Goal: Transaction & Acquisition: Book appointment/travel/reservation

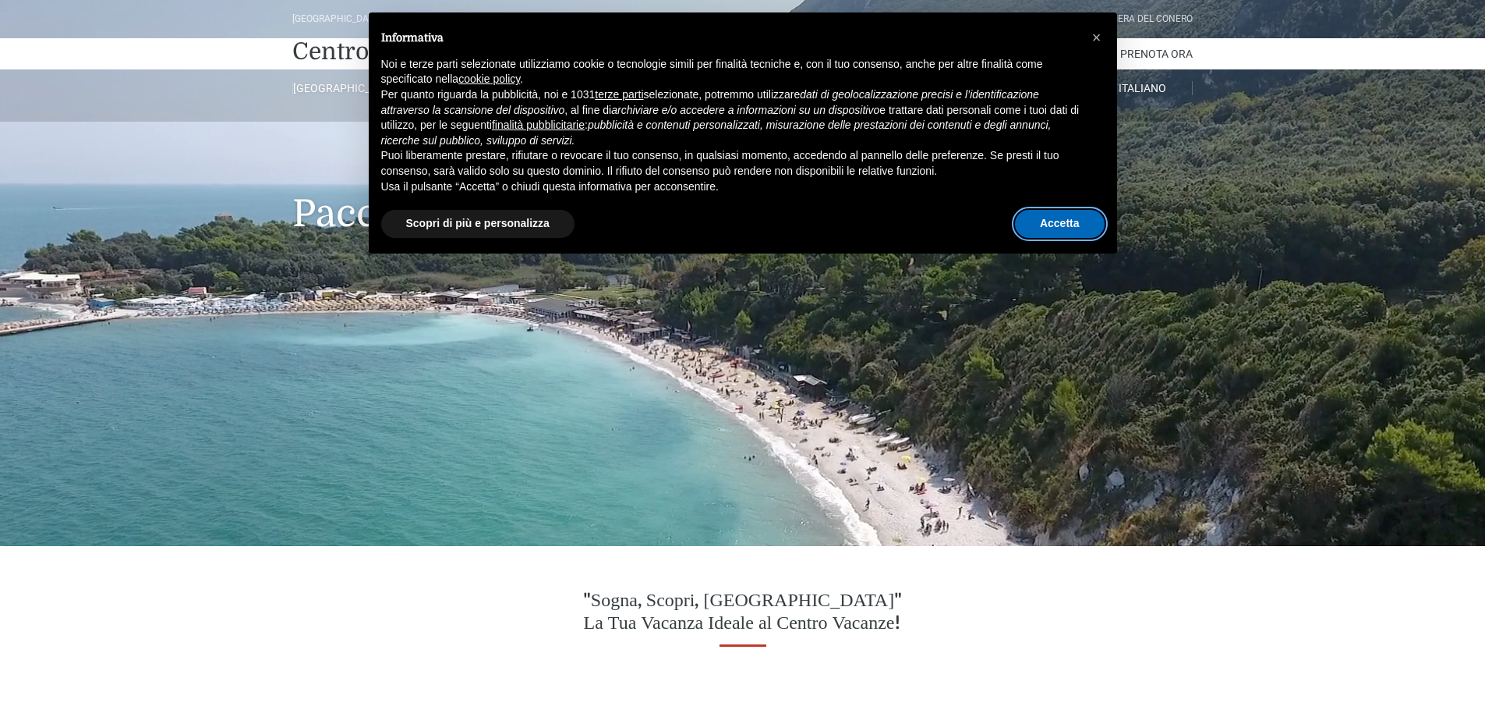
click at [1052, 221] on button "Accetta" at bounding box center [1060, 224] width 90 height 28
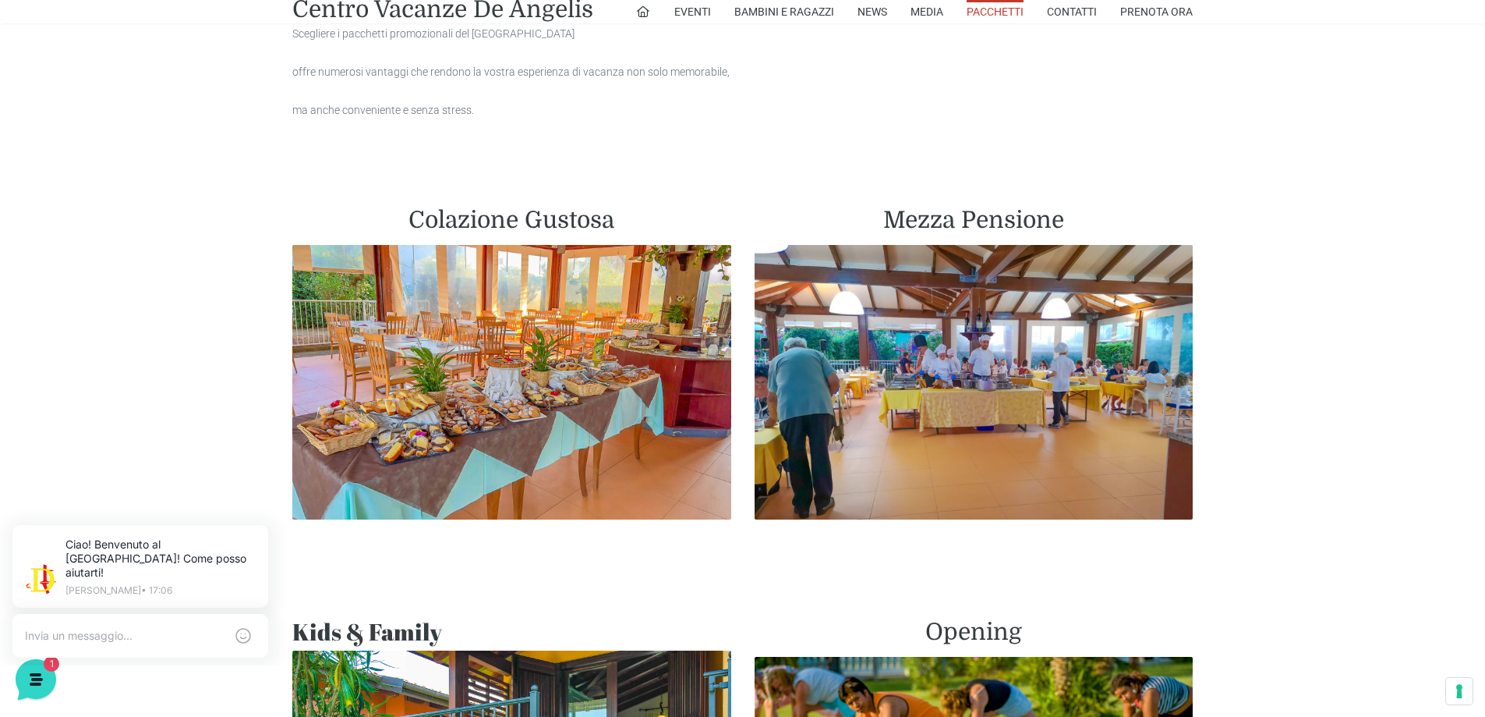
scroll to position [780, 0]
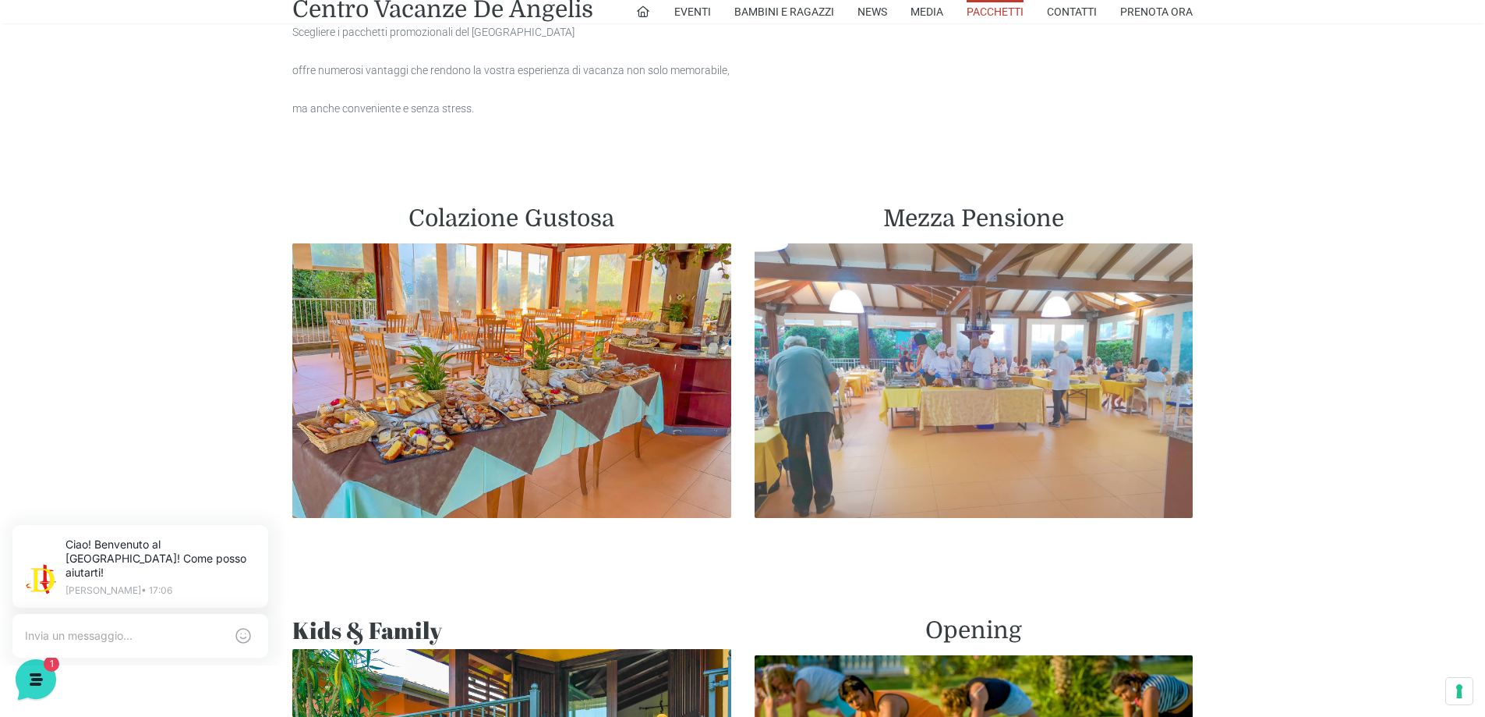
click at [933, 373] on img at bounding box center [974, 380] width 439 height 274
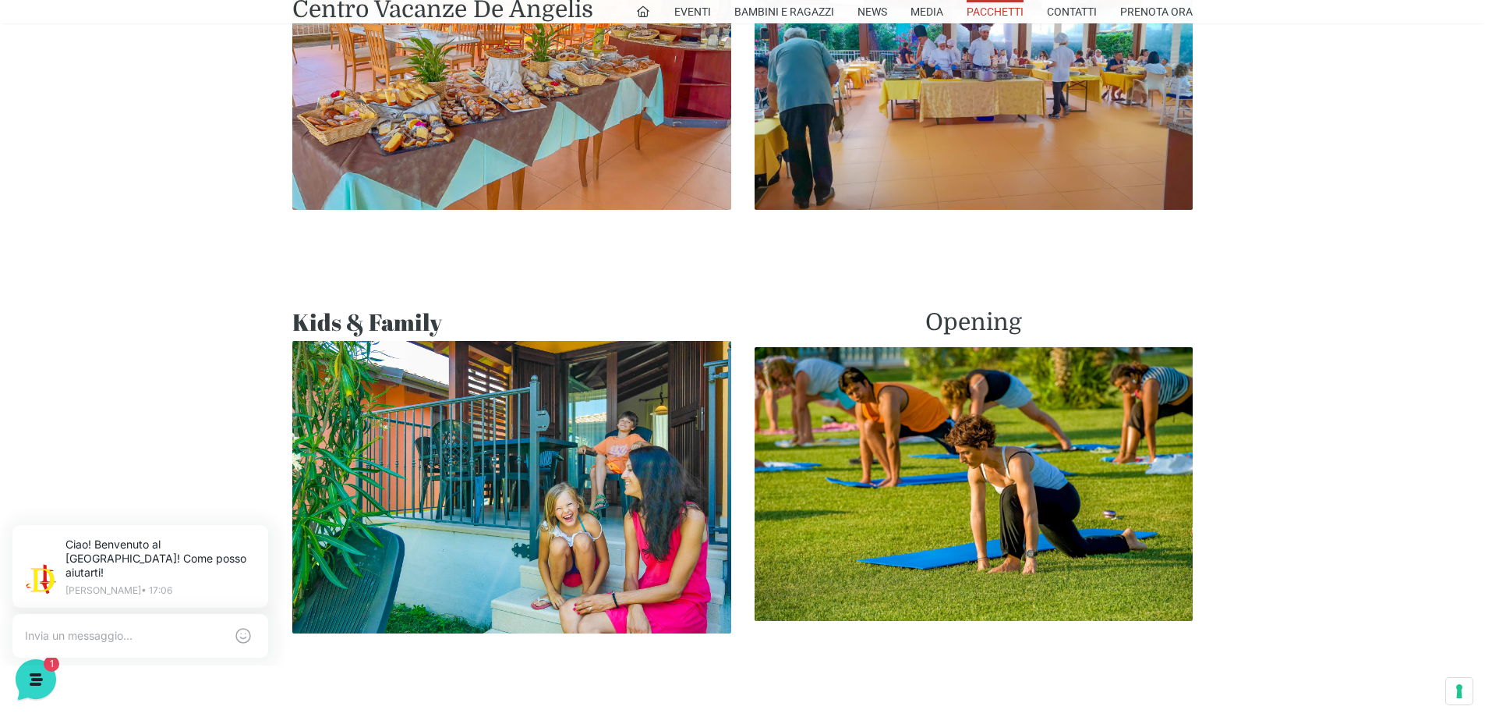
scroll to position [1092, 0]
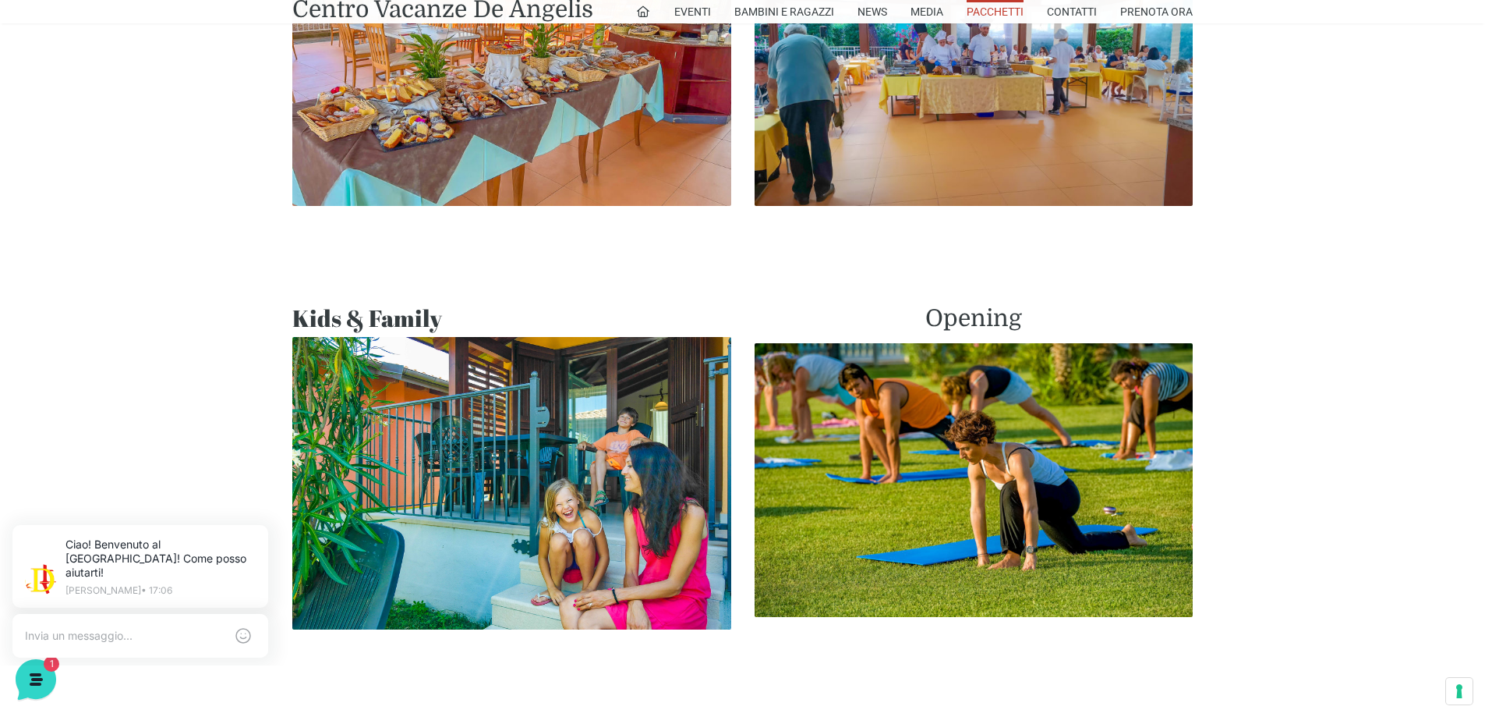
click at [487, 449] on img at bounding box center [511, 483] width 439 height 292
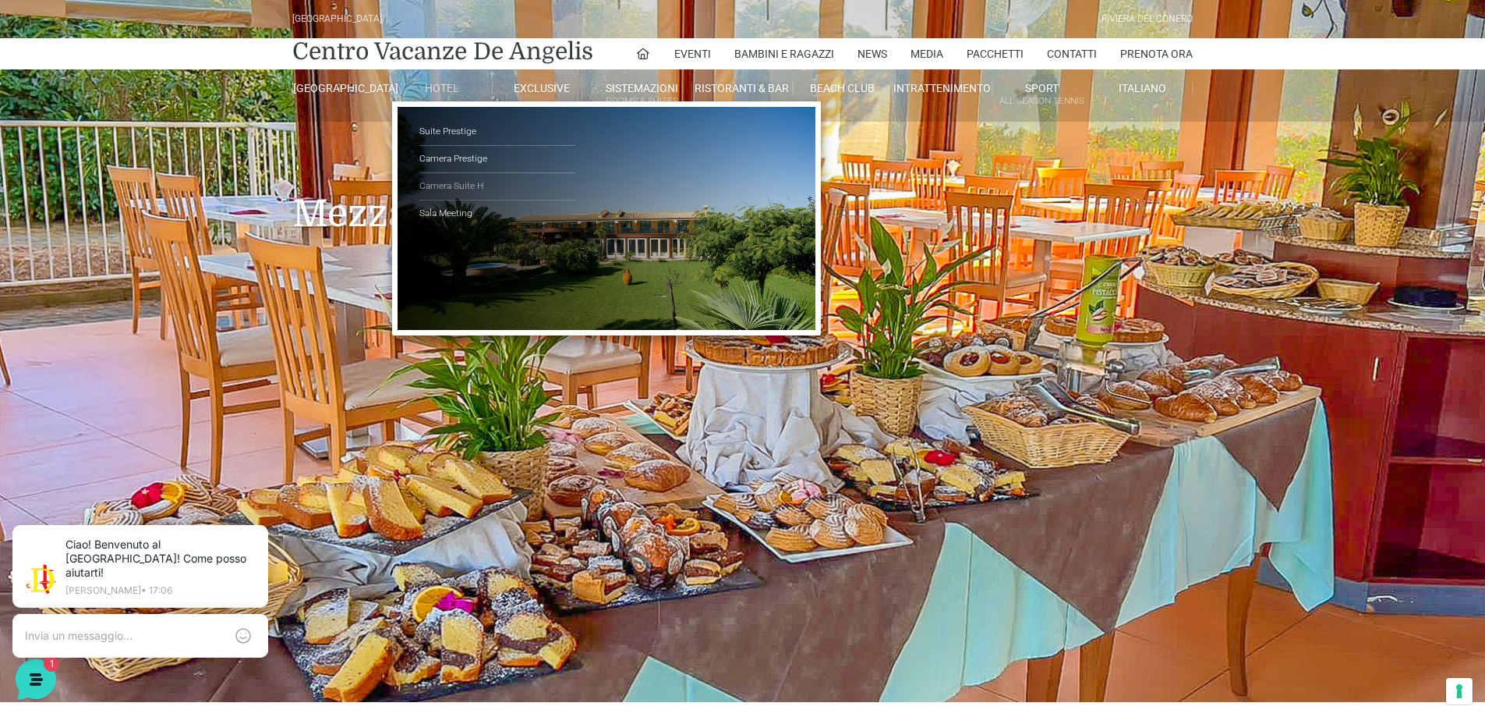
click at [444, 183] on link "Camera Suite H" at bounding box center [497, 186] width 156 height 27
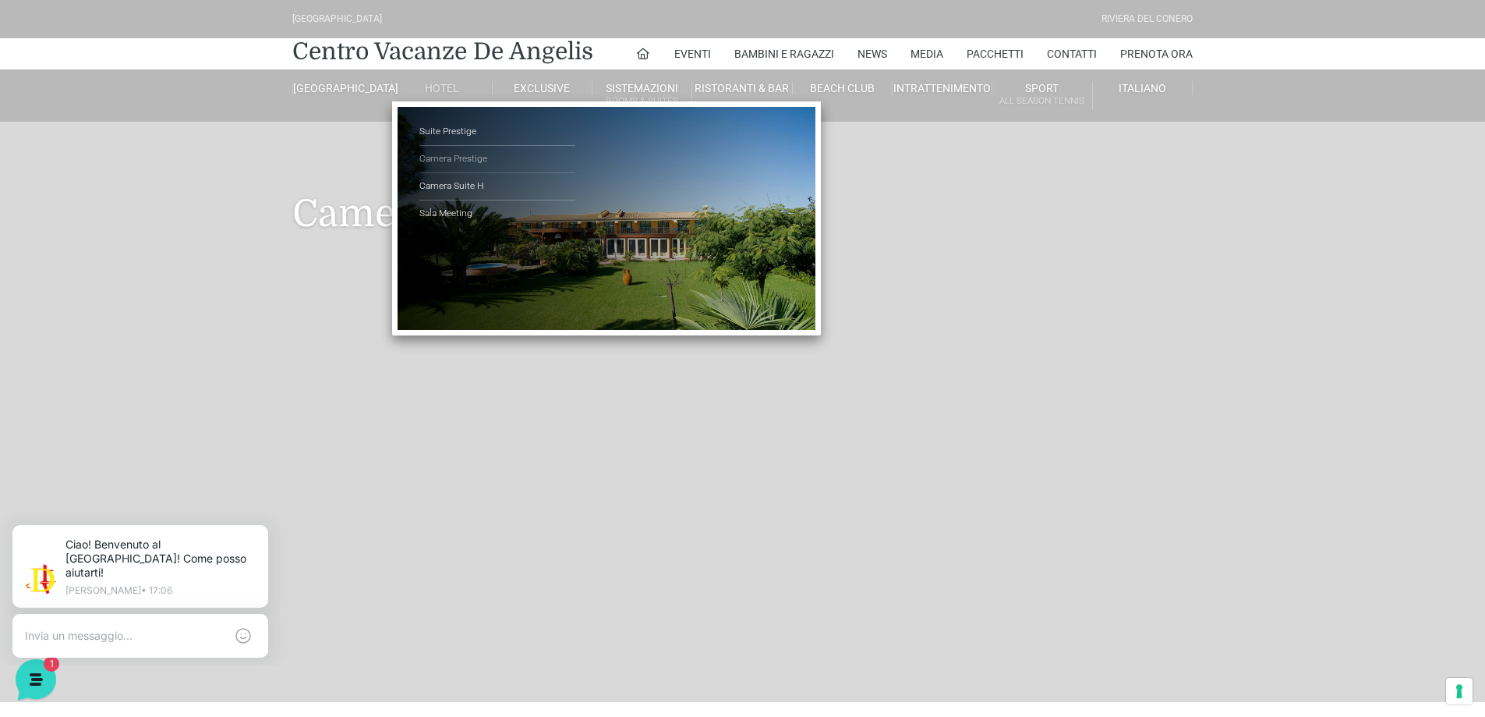
click at [458, 155] on link "Camera Prestige" at bounding box center [497, 159] width 156 height 27
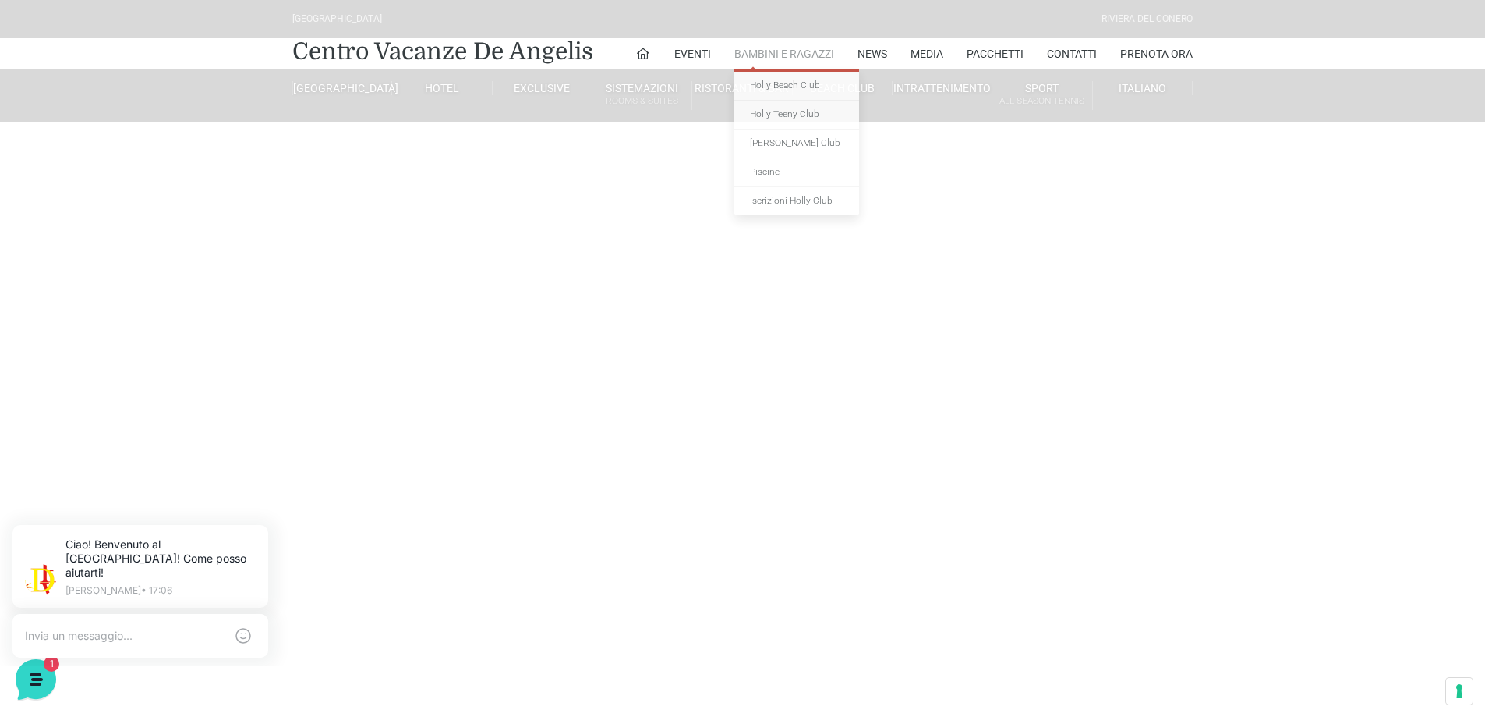
click at [771, 54] on link "Bambini e Ragazzi" at bounding box center [784, 53] width 100 height 31
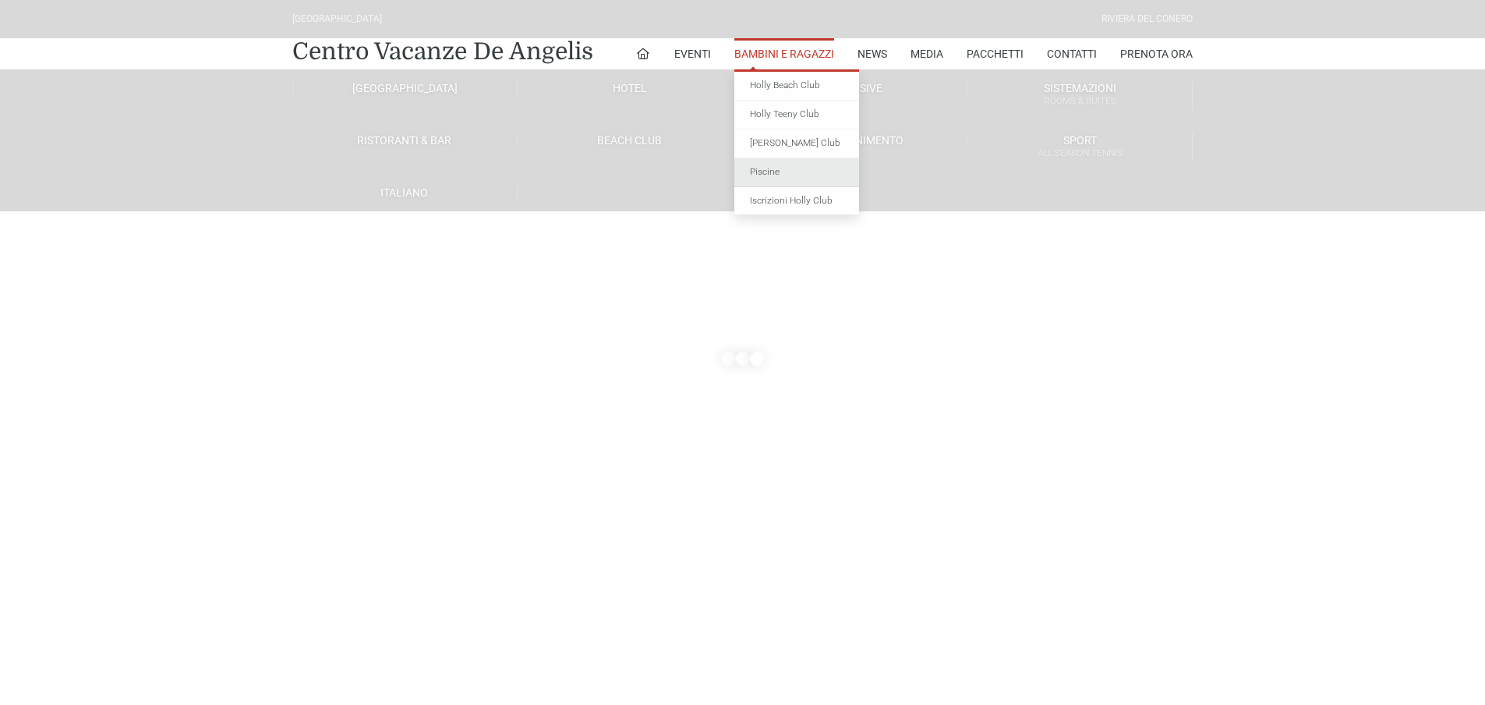
click at [759, 166] on header "[GEOGRAPHIC_DATA] [GEOGRAPHIC_DATA] Centro Vacanze [GEOGRAPHIC_DATA] Eventi Mis…" at bounding box center [742, 312] width 1485 height 624
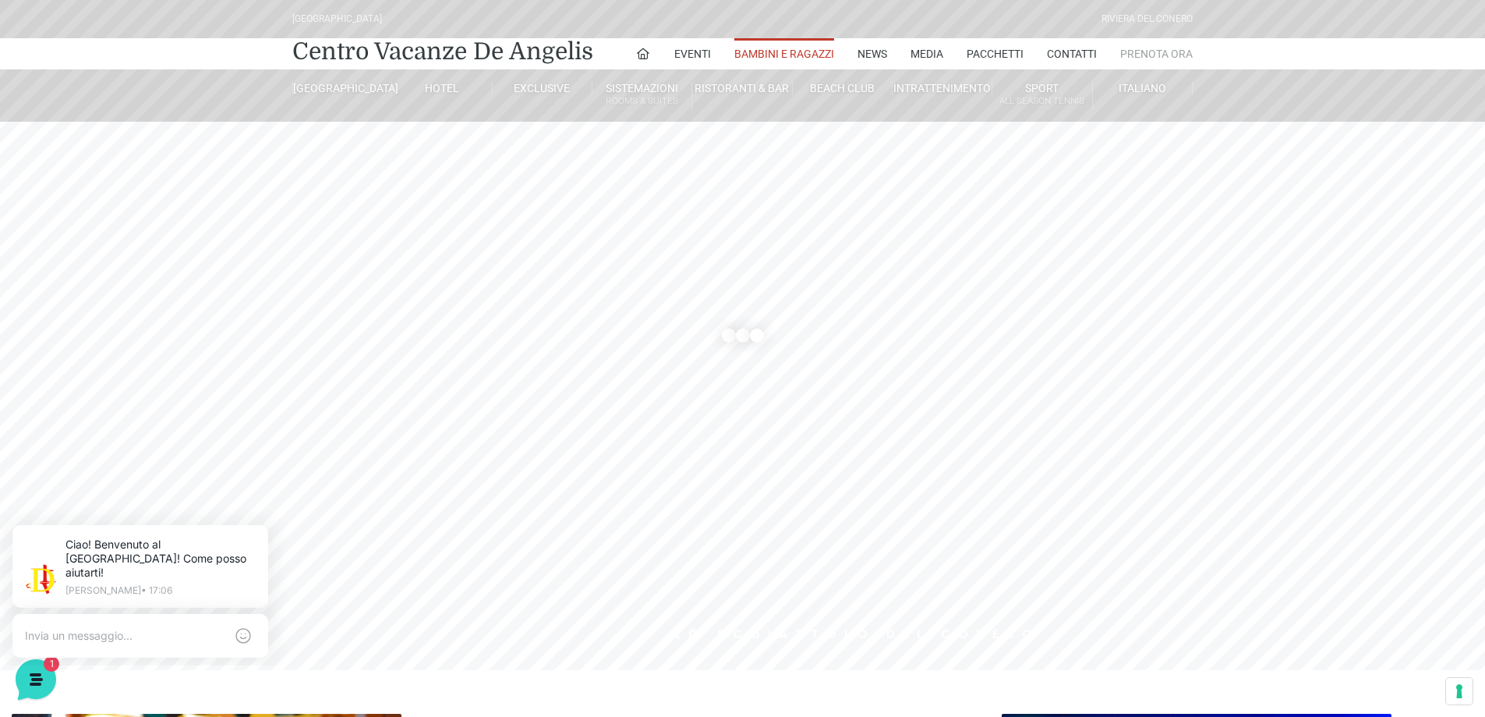
click at [1155, 54] on link "Prenota Ora" at bounding box center [1156, 53] width 73 height 31
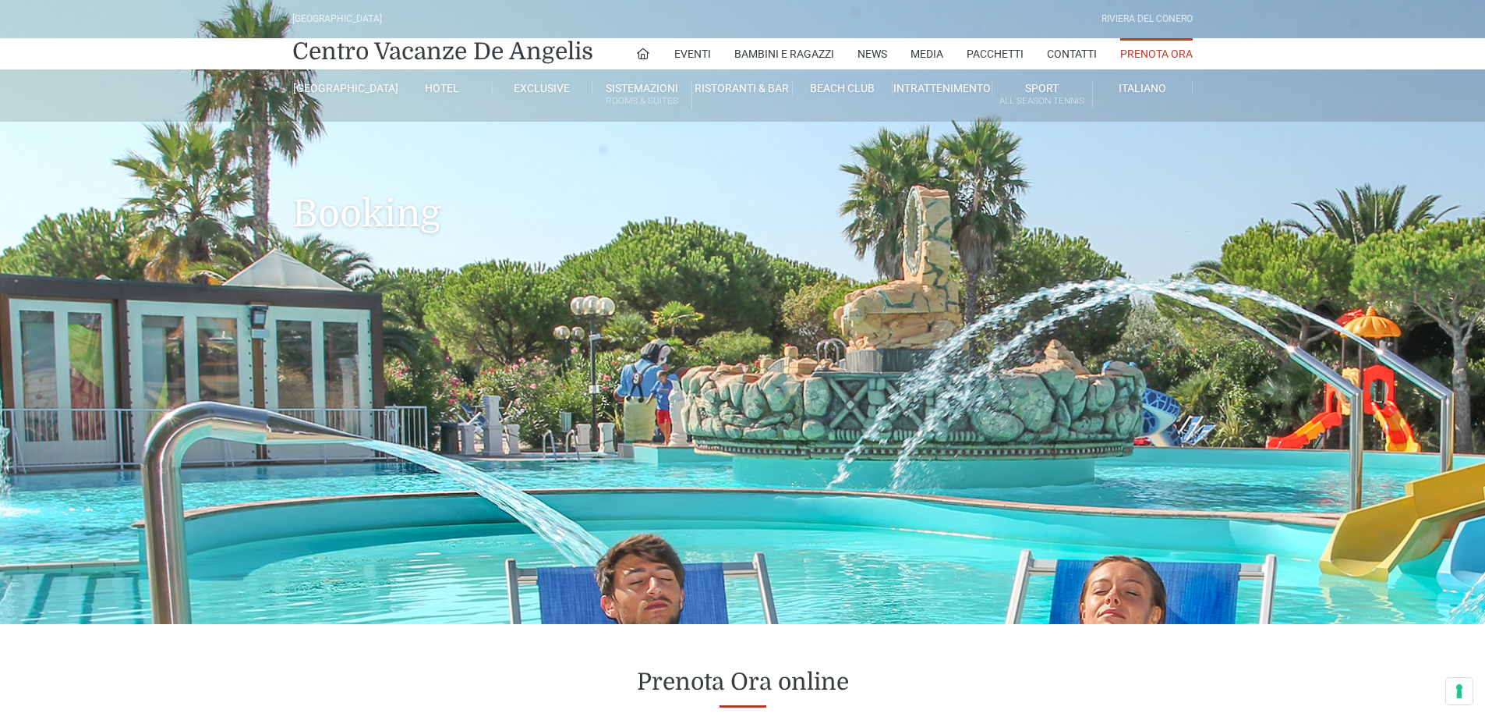
type input "23/08/2025"
type input "24/08/2025"
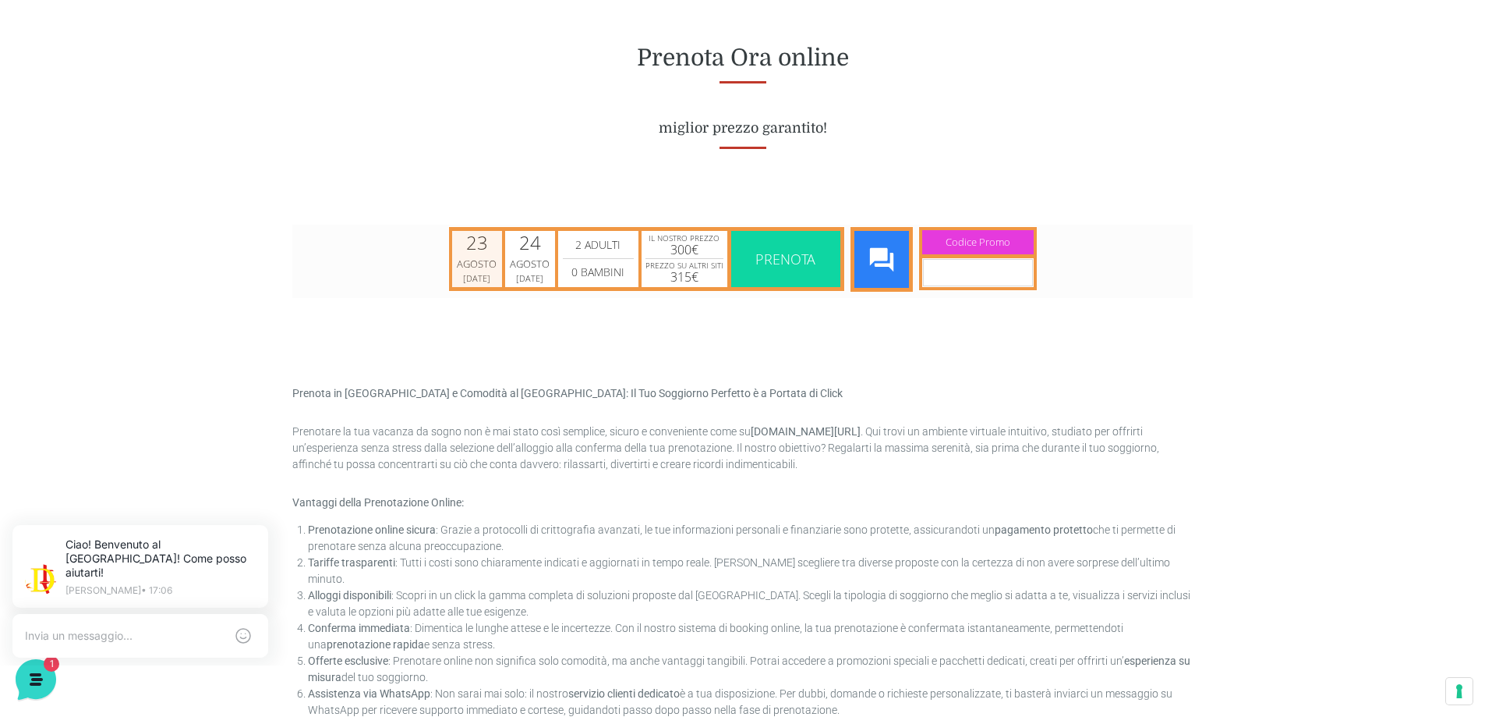
click at [476, 247] on div "23" at bounding box center [477, 241] width 22 height 19
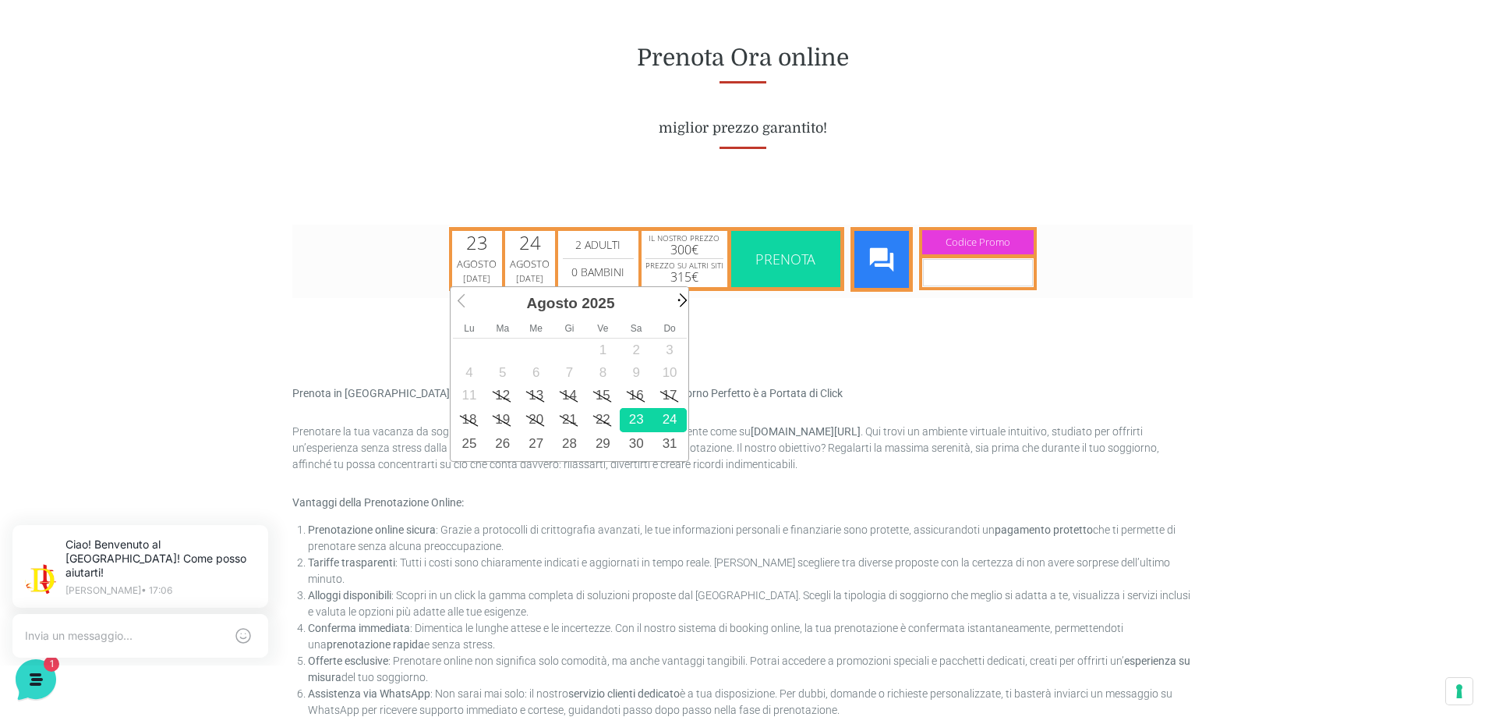
click at [681, 295] on span "Next" at bounding box center [681, 299] width 18 height 18
click at [471, 352] on link "1" at bounding box center [470, 350] width 34 height 24
type input "01/09/2025"
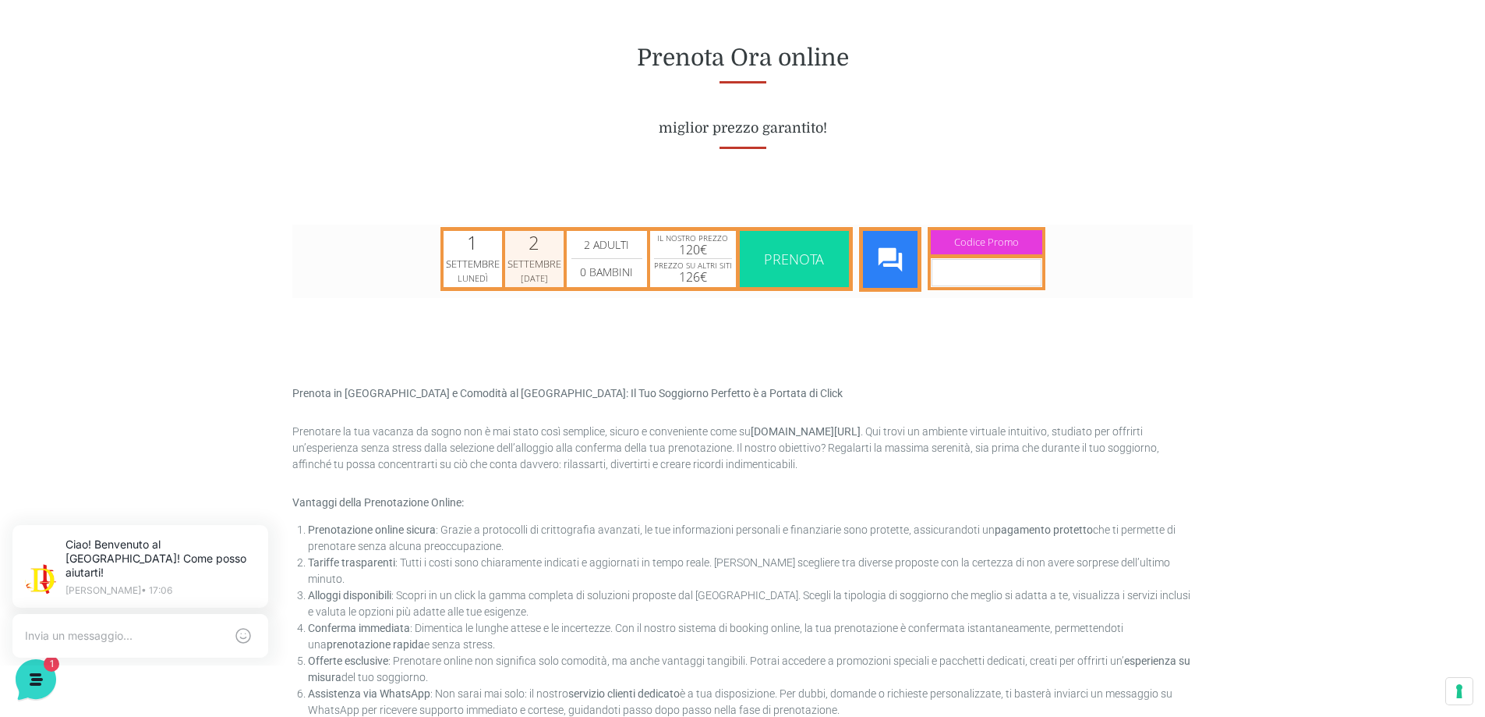
click at [560, 256] on div "Settembre" at bounding box center [535, 264] width 54 height 16
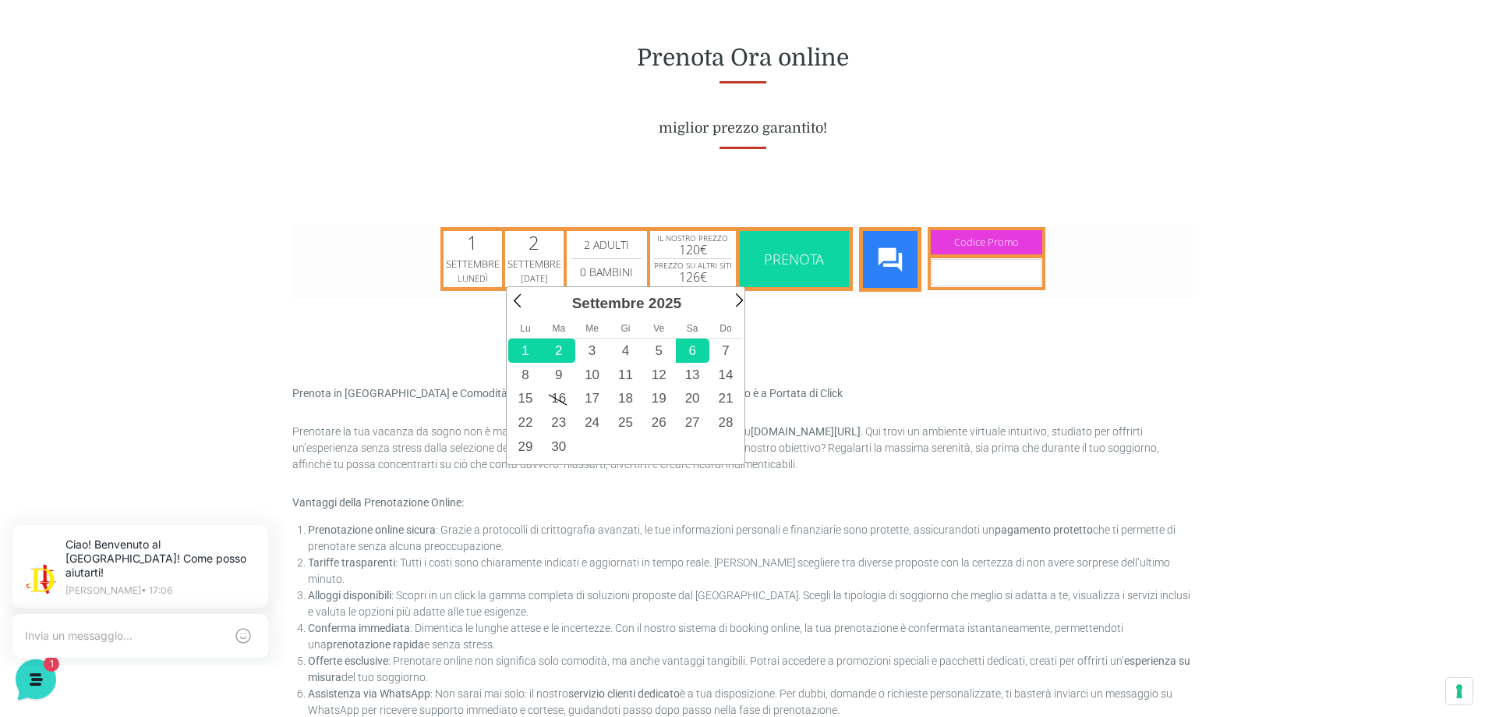
click at [701, 351] on link "6" at bounding box center [693, 350] width 34 height 24
type input "06/09/2025"
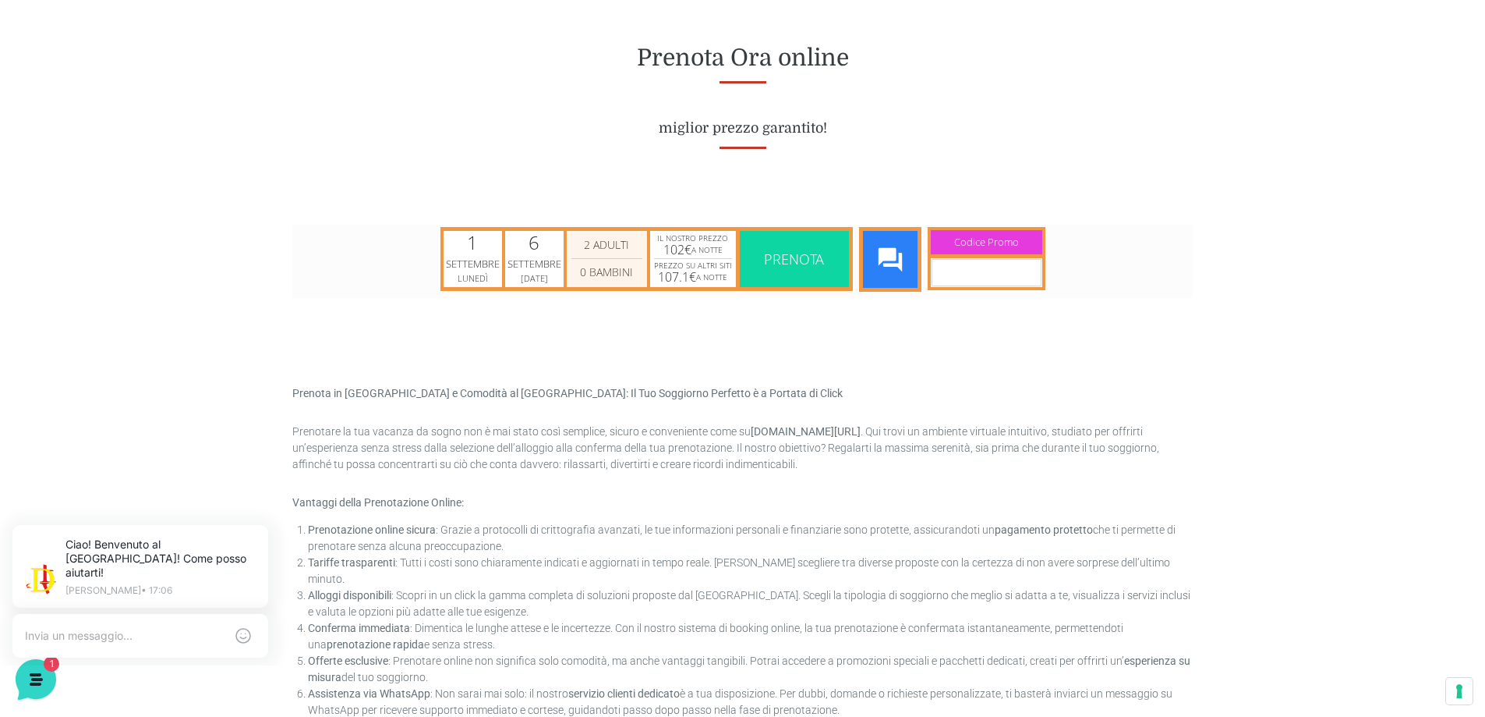
click at [613, 276] on select "0 Bambini 1 Bambini 2 Bambini 3 Bambini 4 Bambini 5 Bambini 6 Bambini 7 Bambini…" at bounding box center [607, 271] width 71 height 19
select select "1"
click at [572, 262] on select "0 Bambini 1 Bambini 2 Bambini 3 Bambini 4 Bambini 5 Bambini 6 Bambini 7 Bambini…" at bounding box center [607, 271] width 71 height 19
click at [698, 264] on span "Prezzo su altri siti" at bounding box center [693, 264] width 78 height 11
click at [765, 264] on span "Prenota" at bounding box center [794, 258] width 60 height 19
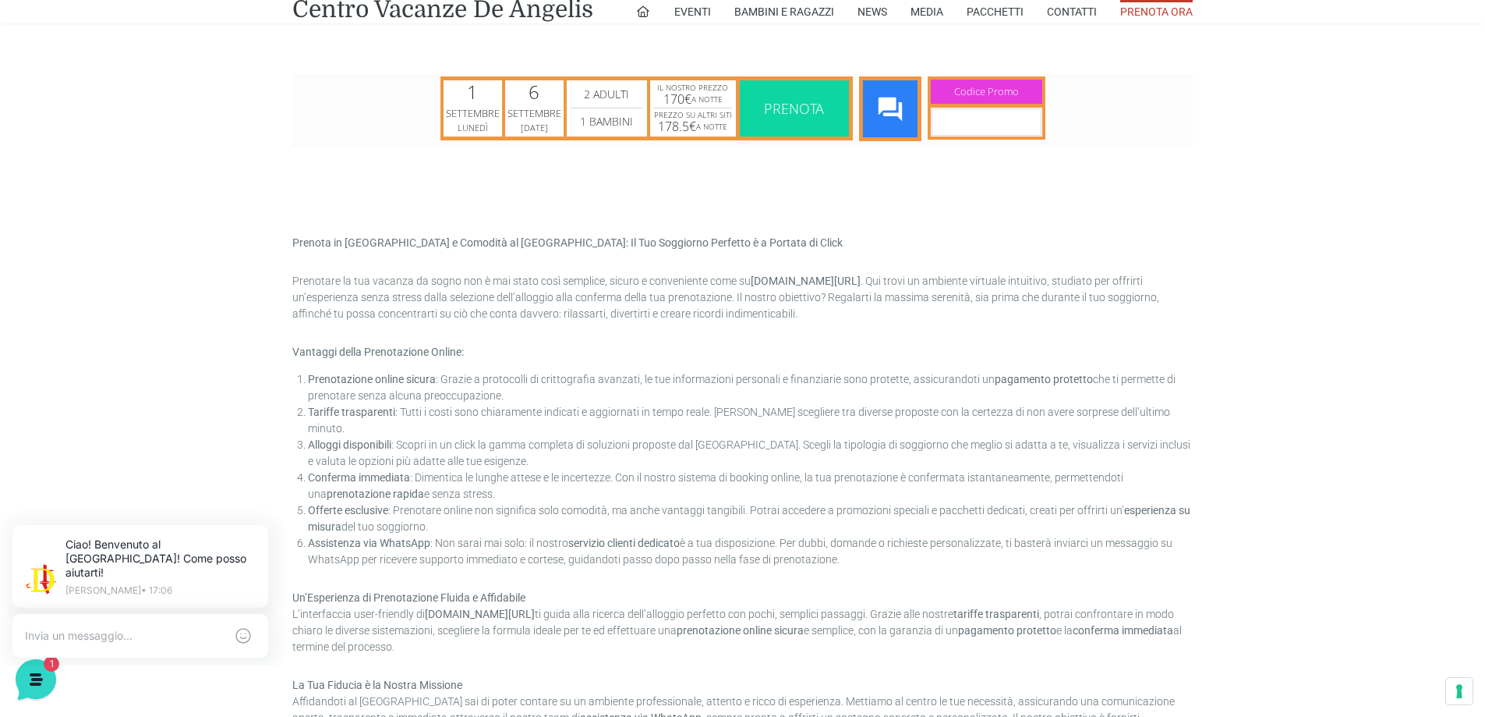
scroll to position [1014, 0]
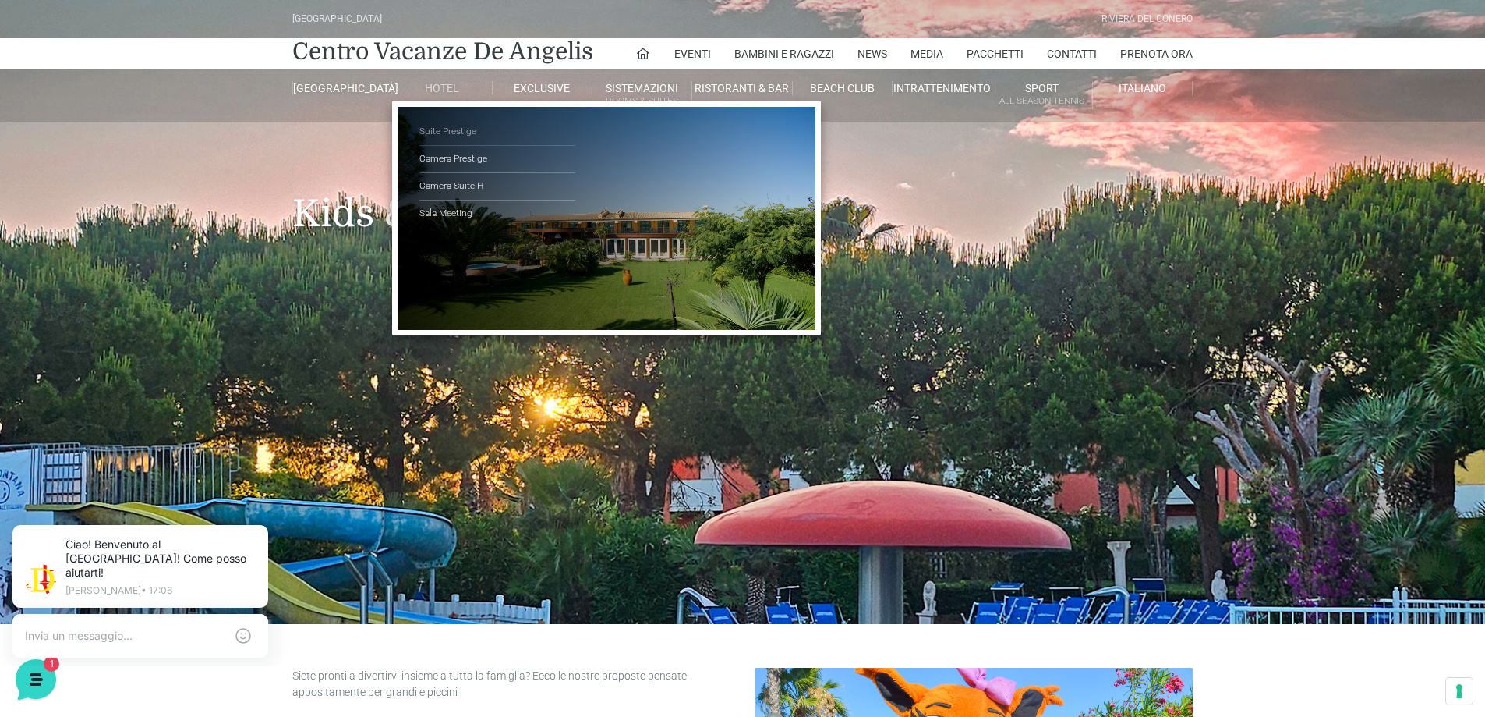
click at [448, 127] on link "Suite Prestige" at bounding box center [497, 132] width 156 height 27
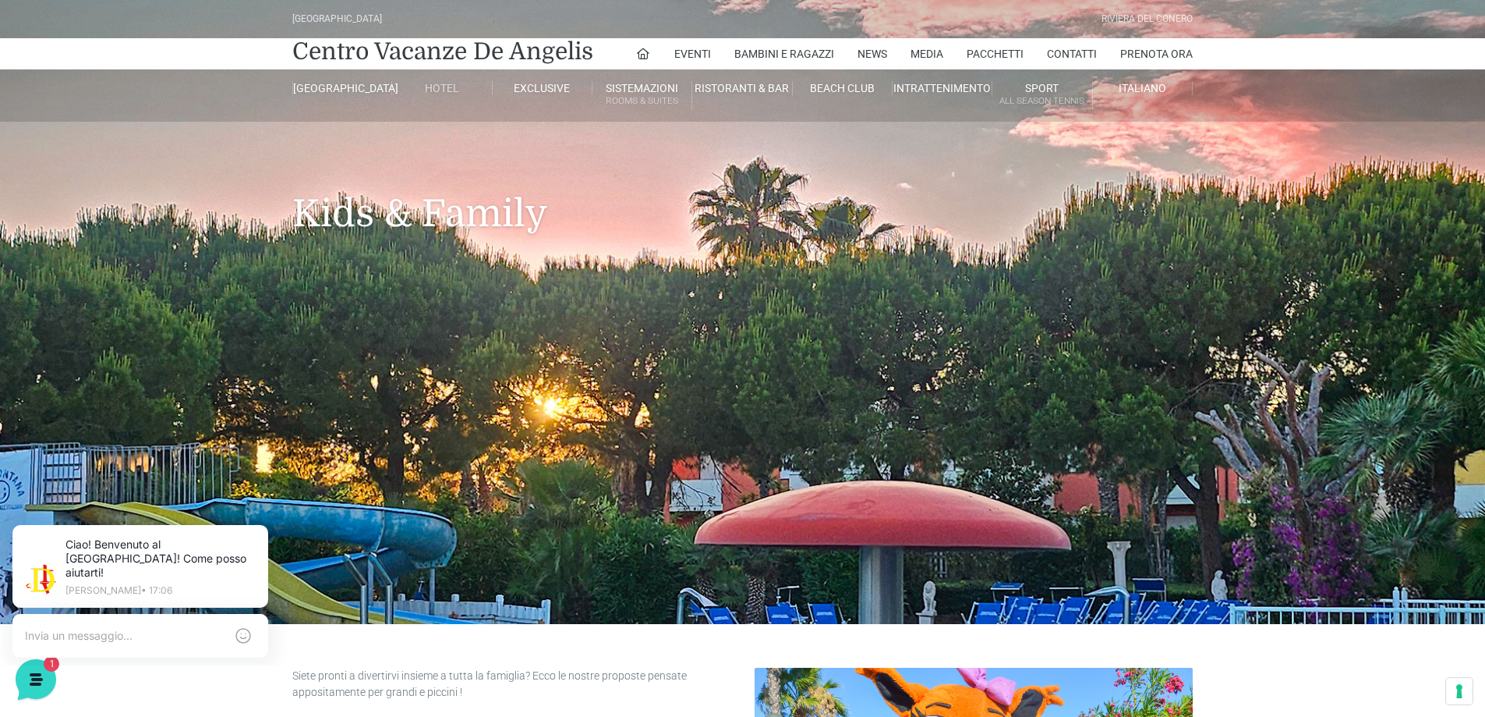
click at [444, 87] on link "Hotel" at bounding box center [442, 88] width 100 height 14
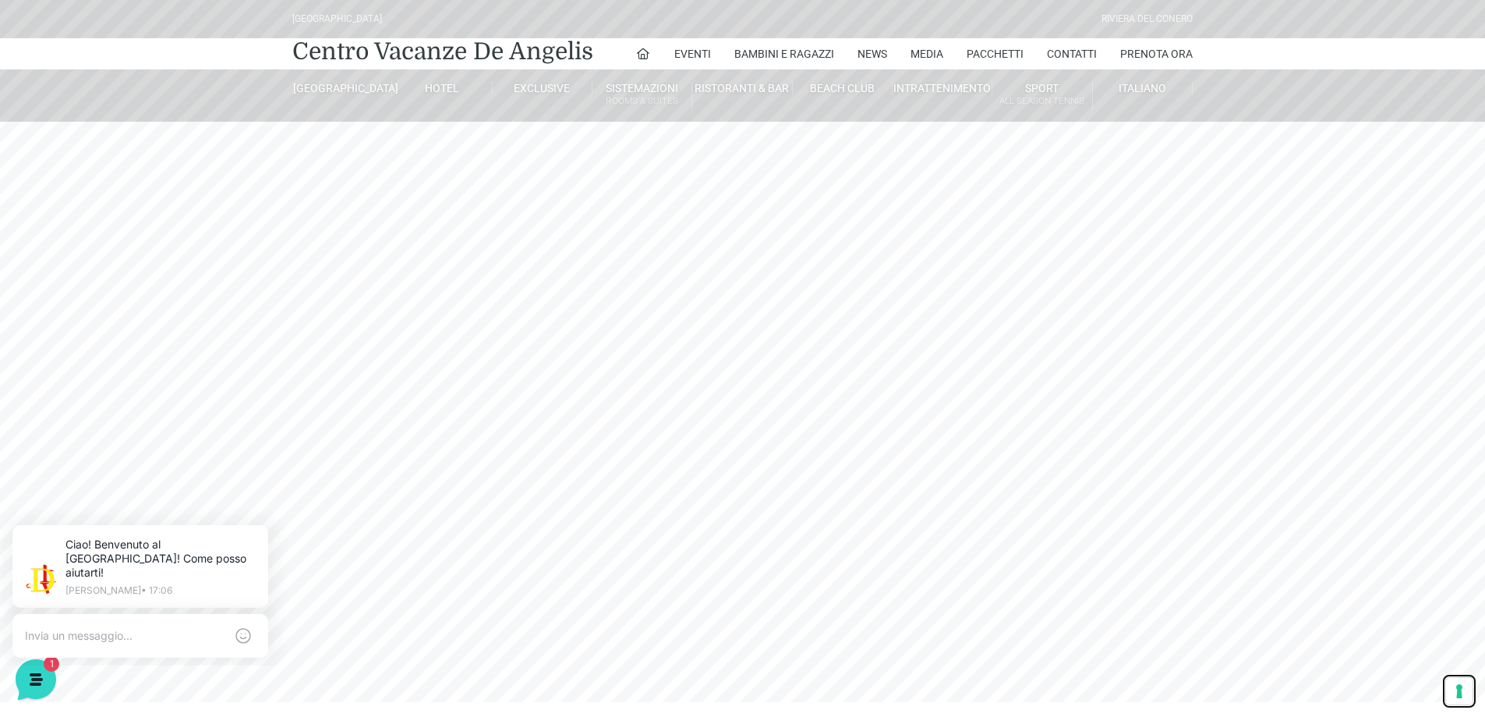
click at [1460, 692] on button "Le tue preferenze relative al consenso per le tecnologie di tracciamento" at bounding box center [1459, 691] width 27 height 27
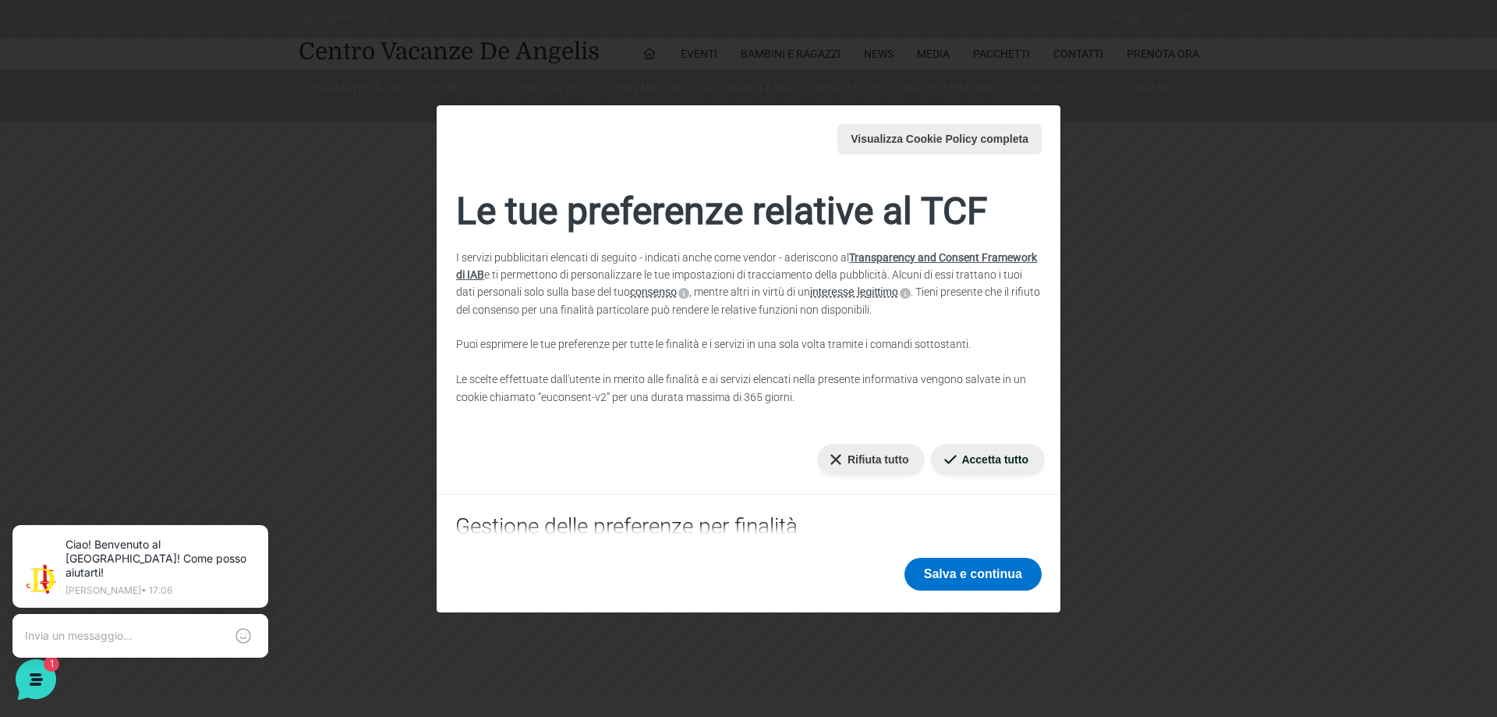
click at [1233, 568] on div "Visualizza Cookie Policy completa Cookie Policy Le tue preferenze relative al T…" at bounding box center [748, 358] width 1497 height 717
click at [1247, 568] on div "Visualizza Cookie Policy completa Cookie Policy Le tue preferenze relative al T…" at bounding box center [748, 358] width 1497 height 717
click at [210, 432] on div "Visualizza Cookie Policy completa Cookie Policy Le tue preferenze relative al T…" at bounding box center [748, 358] width 1497 height 717
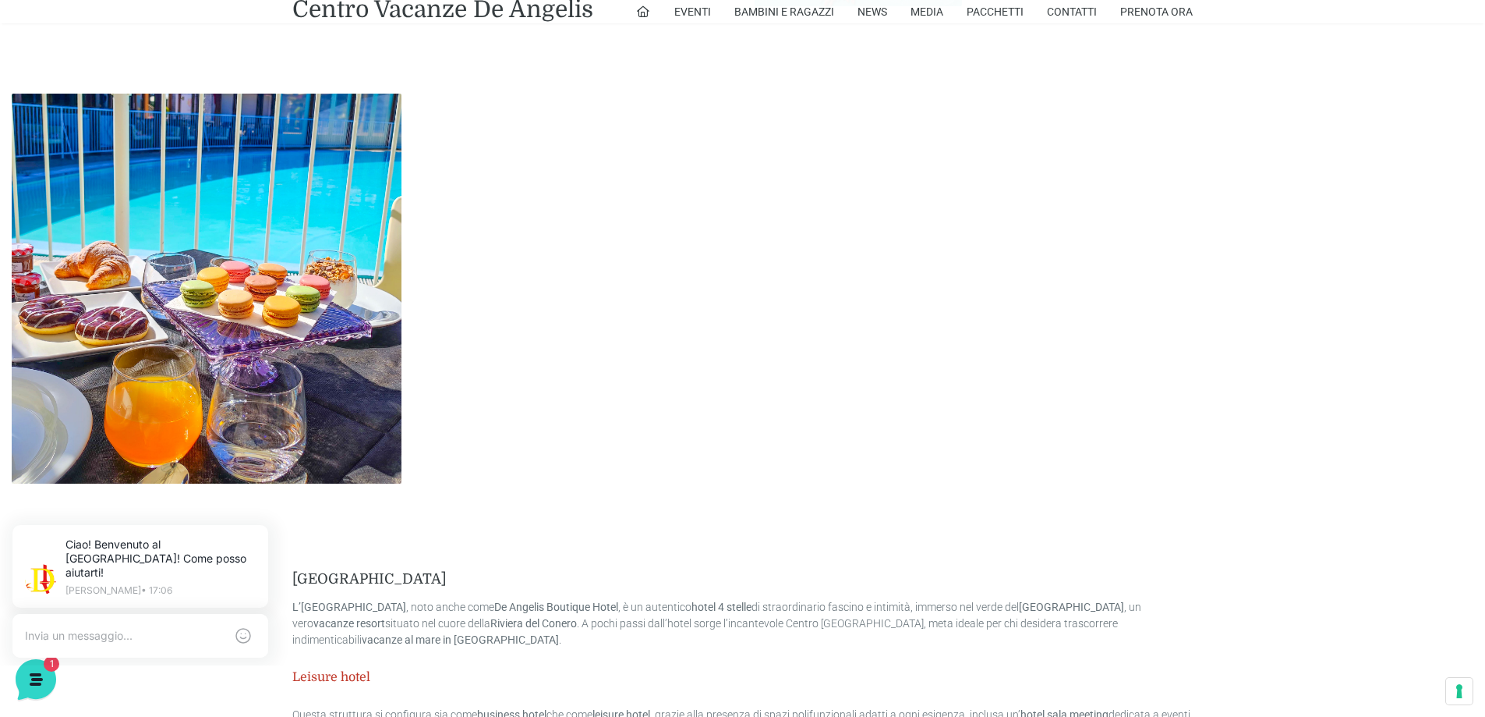
scroll to position [2843, 0]
